Goal: Use online tool/utility: Utilize a website feature to perform a specific function

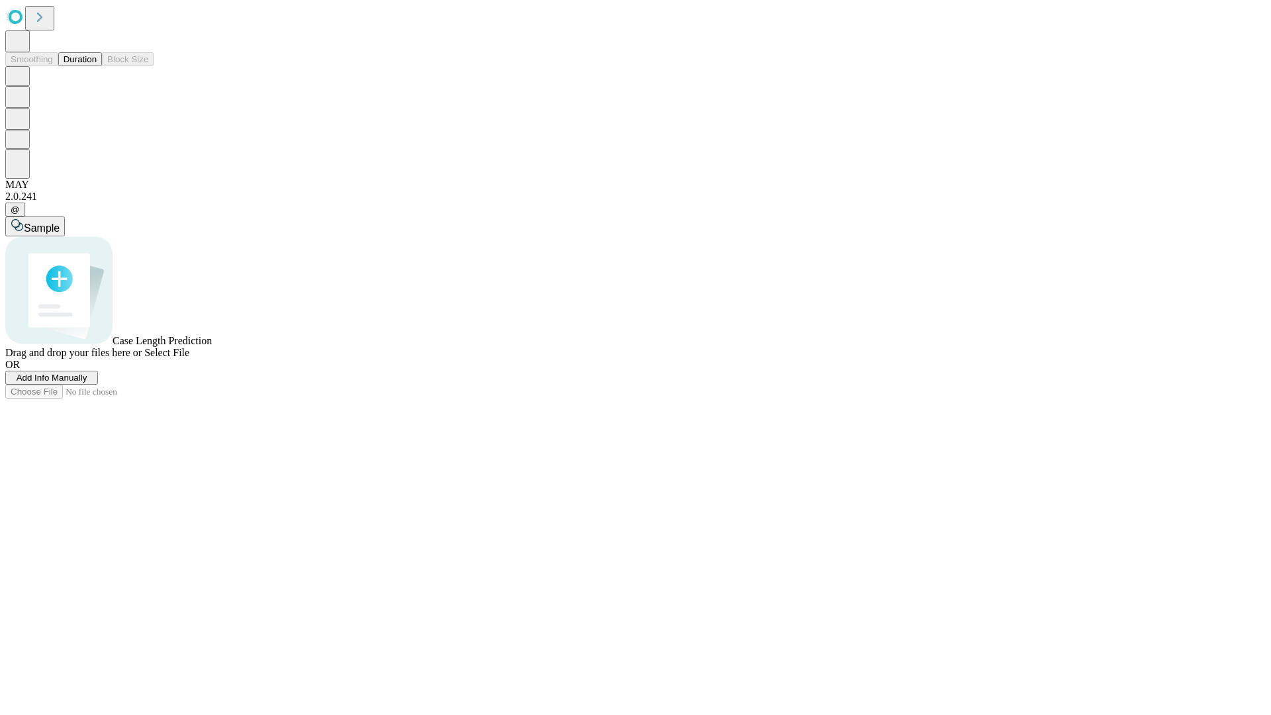
click at [97, 66] on button "Duration" at bounding box center [80, 59] width 44 height 14
click at [87, 383] on span "Add Info Manually" at bounding box center [52, 378] width 71 height 10
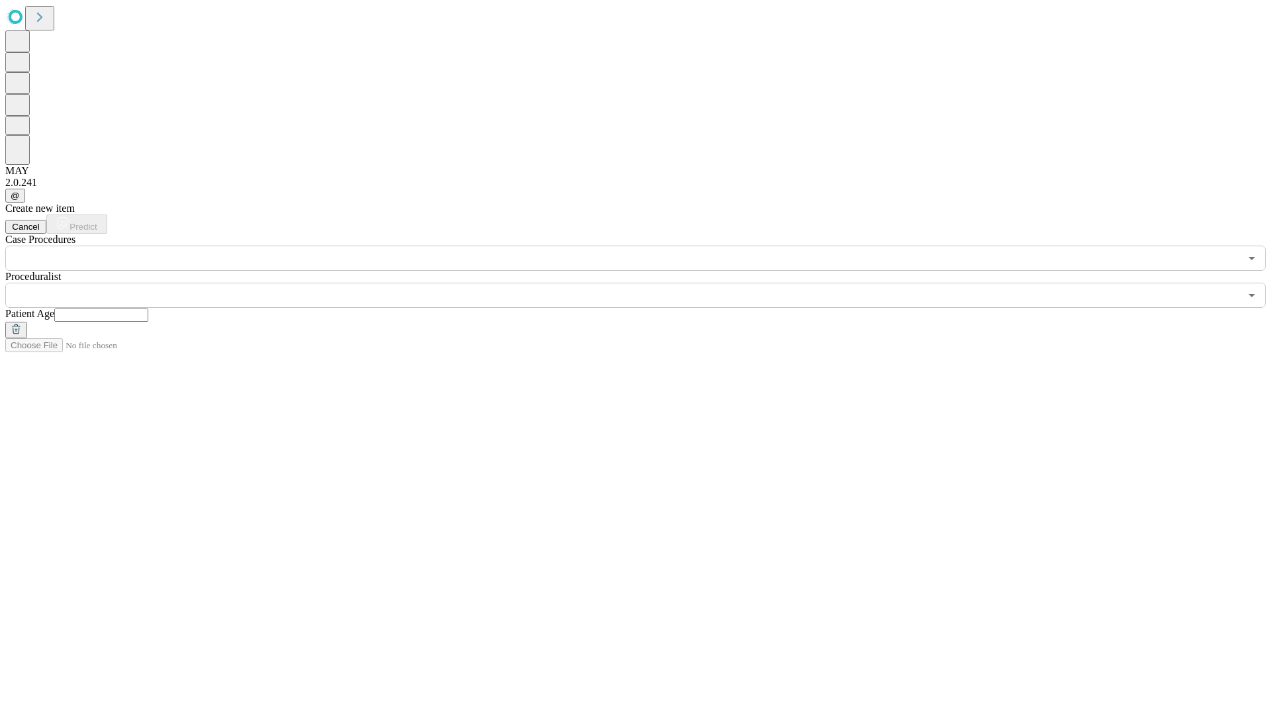
click at [148, 308] on input "text" at bounding box center [101, 314] width 94 height 13
type input "**"
click at [645, 283] on input "text" at bounding box center [622, 295] width 1235 height 25
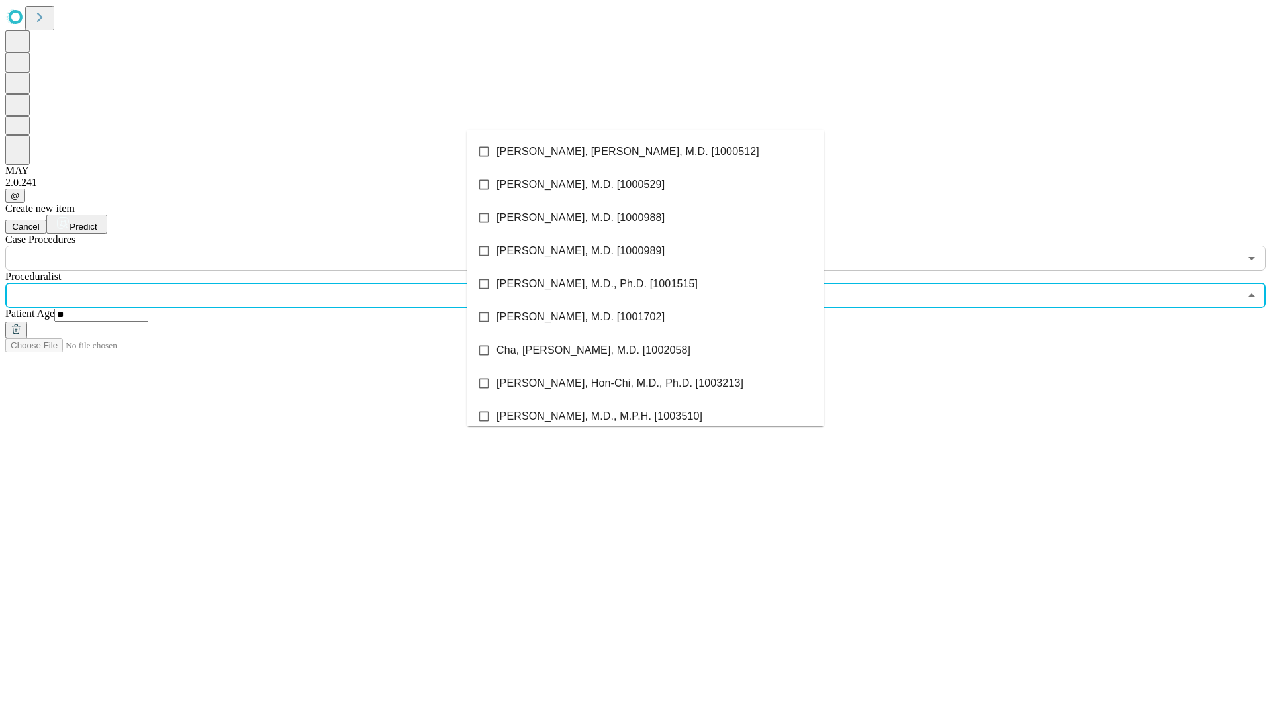
click at [645, 152] on li "[PERSON_NAME], [PERSON_NAME], M.D. [1000512]" at bounding box center [645, 151] width 357 height 33
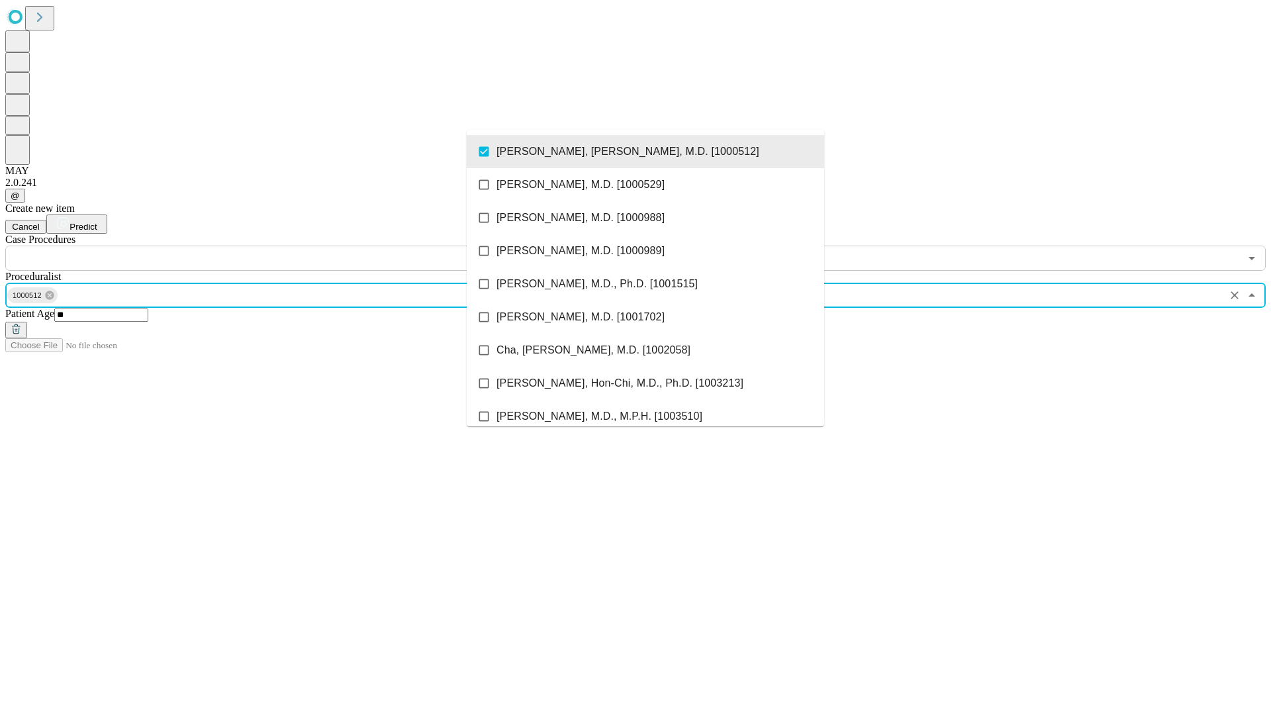
click at [278, 246] on input "text" at bounding box center [622, 258] width 1235 height 25
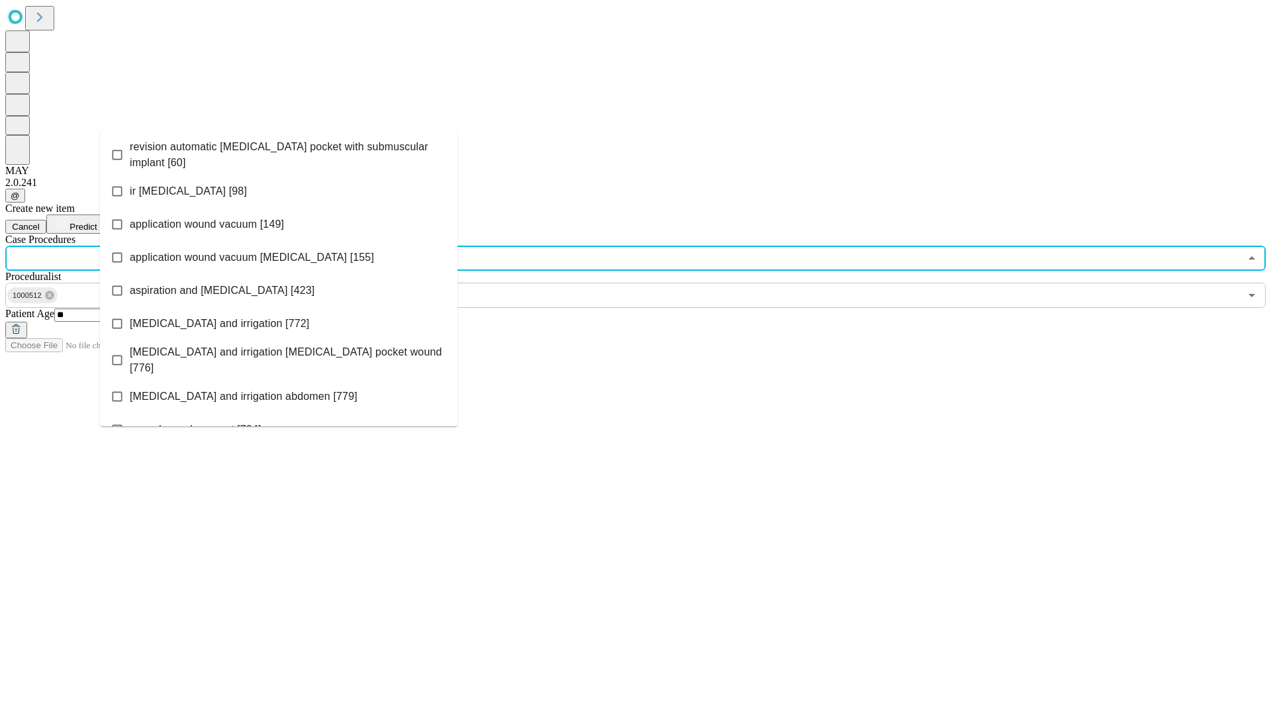
click at [279, 152] on span "revision automatic [MEDICAL_DATA] pocket with submuscular implant [60]" at bounding box center [288, 155] width 317 height 32
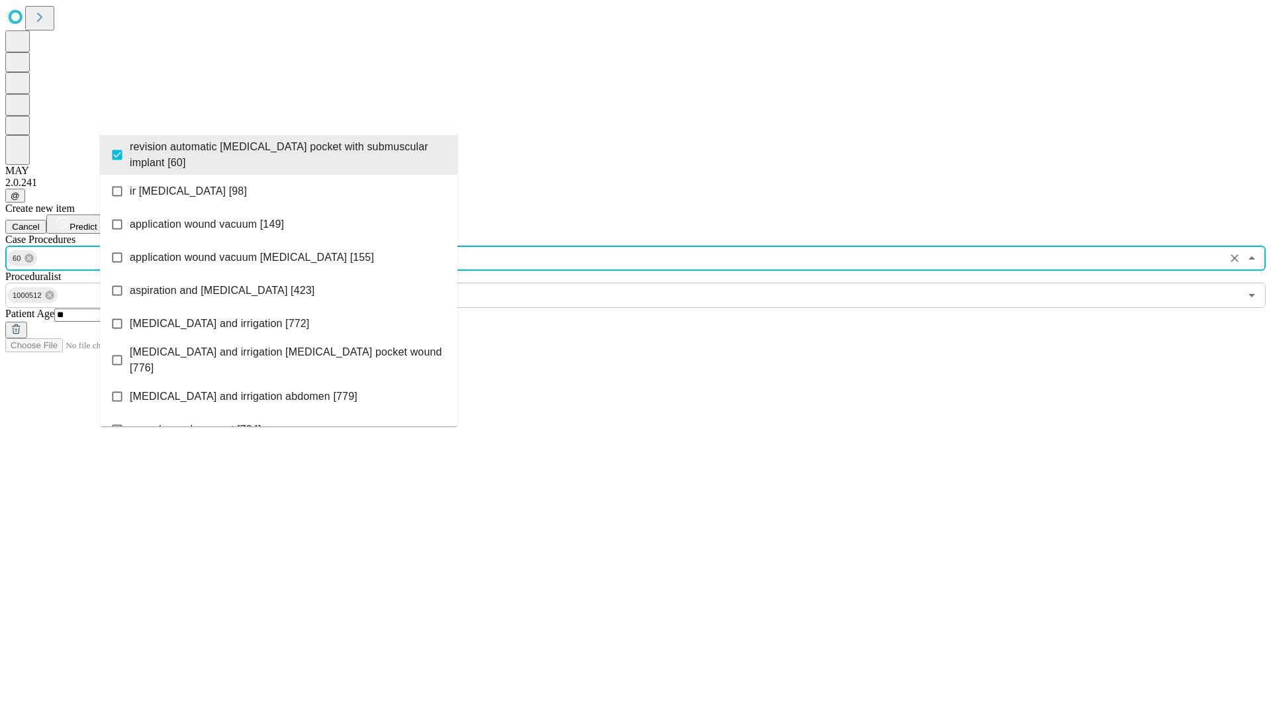
click at [97, 222] on span "Predict" at bounding box center [83, 227] width 27 height 10
